Goal: Transaction & Acquisition: Download file/media

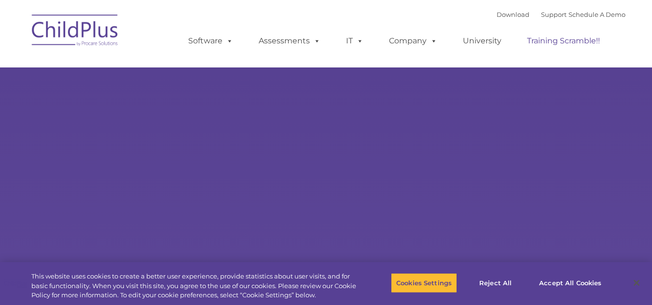
select select "MEDIUM"
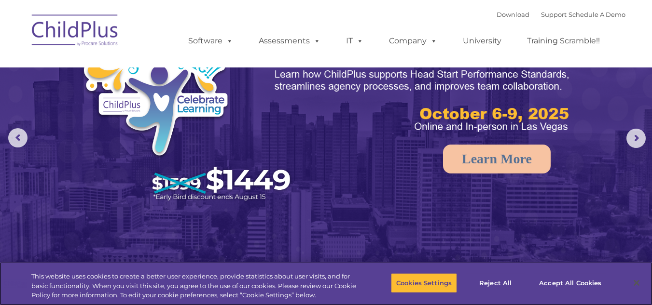
scroll to position [53, 0]
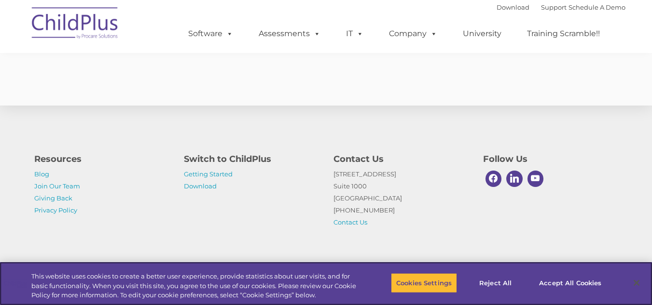
scroll to position [1821, 0]
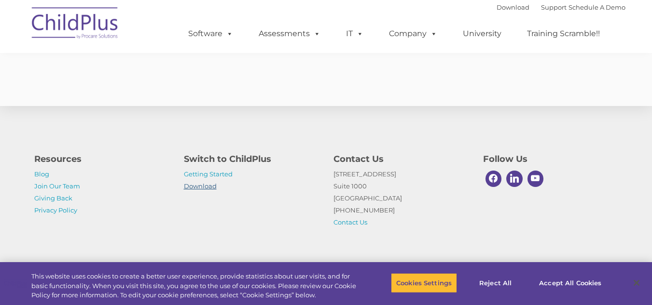
click at [207, 184] on link "Download" at bounding box center [200, 186] width 33 height 8
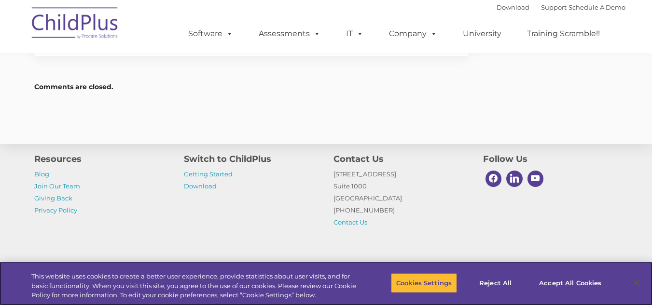
scroll to position [1473, 0]
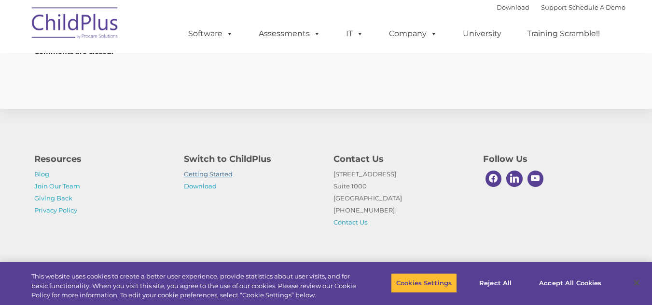
click at [200, 174] on link "Getting Started" at bounding box center [208, 174] width 49 height 8
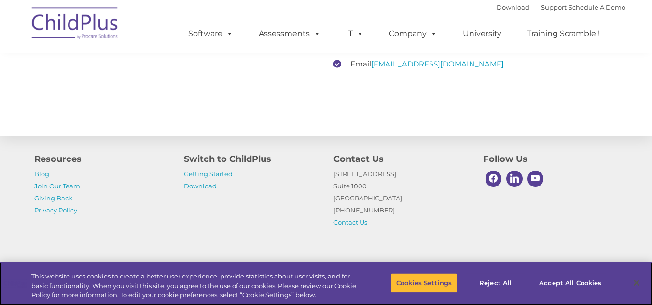
scroll to position [1509, 0]
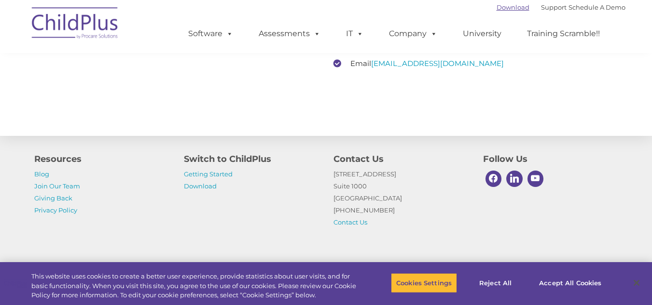
click at [499, 9] on link "Download" at bounding box center [512, 7] width 33 height 8
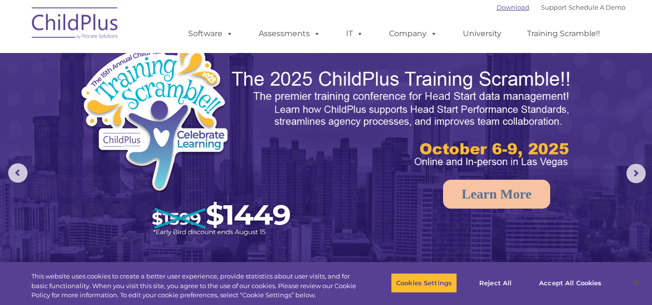
click at [496, 4] on link "Download" at bounding box center [512, 7] width 33 height 8
